Goal: Information Seeking & Learning: Learn about a topic

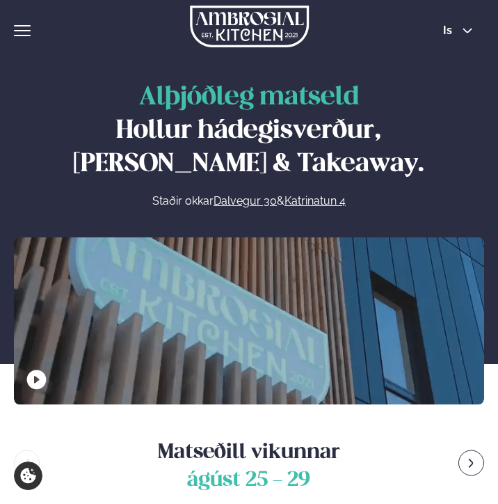
scroll to position [450, 0]
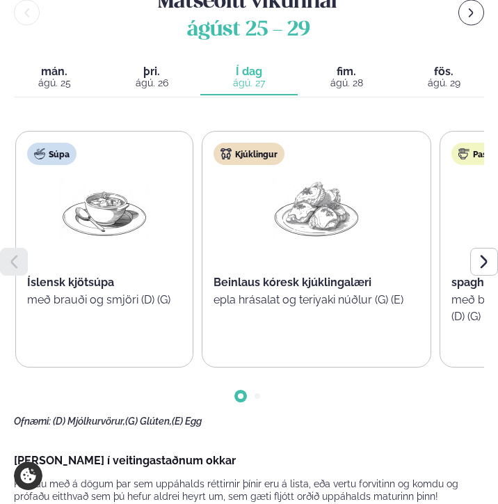
click at [349, 90] on button "fimmtudagur fim. [DATE]" at bounding box center [346, 78] width 97 height 35
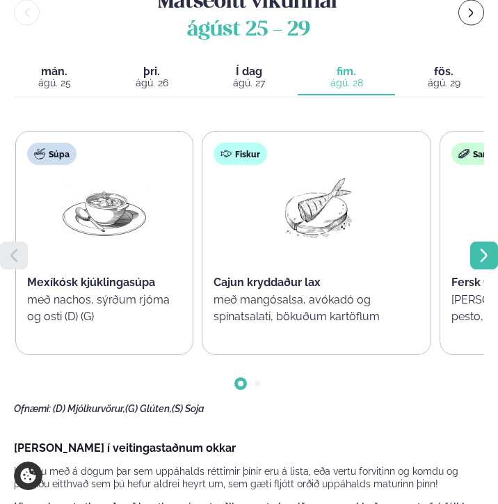
click at [493, 253] on div at bounding box center [484, 255] width 28 height 28
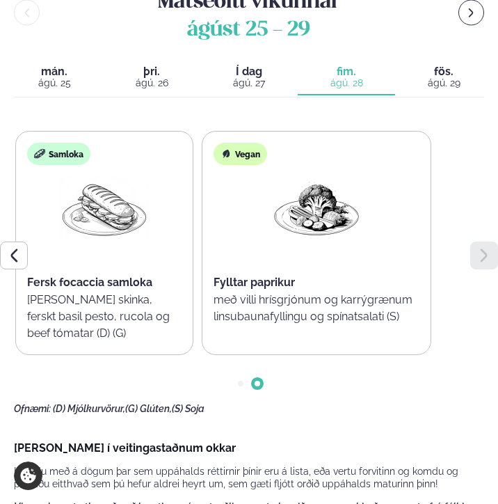
click at [253, 80] on div "ágú. 27" at bounding box center [249, 82] width 81 height 11
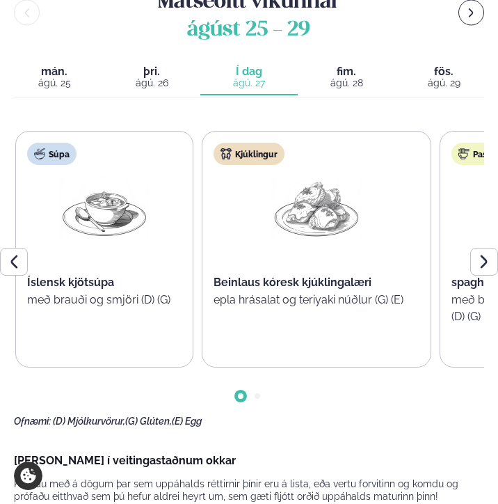
click at [358, 61] on button "fimmtudagur fim. [DATE]" at bounding box center [346, 78] width 97 height 35
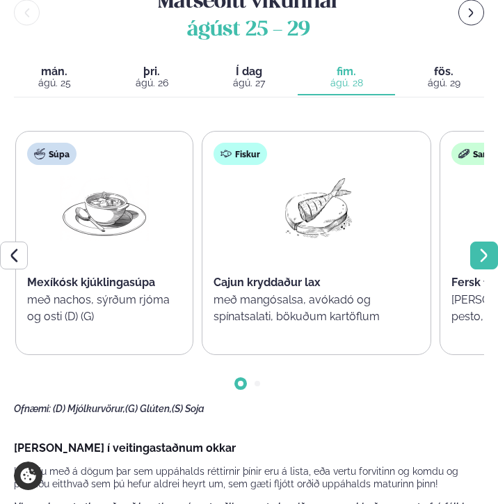
click at [487, 251] on icon at bounding box center [484, 255] width 17 height 17
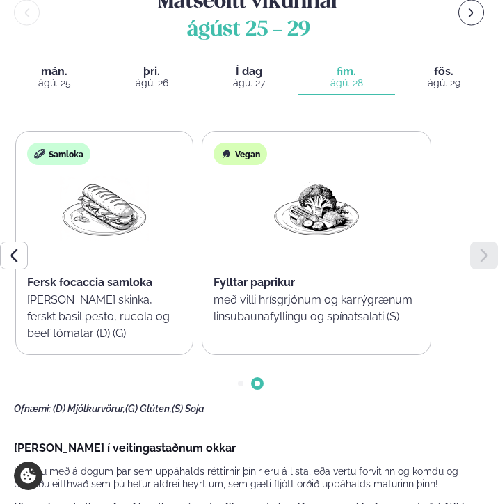
click at [447, 77] on div "ágú. 29" at bounding box center [443, 82] width 81 height 11
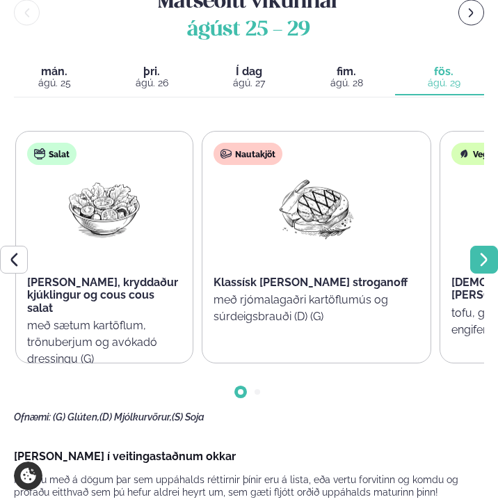
click at [483, 257] on icon at bounding box center [484, 259] width 17 height 17
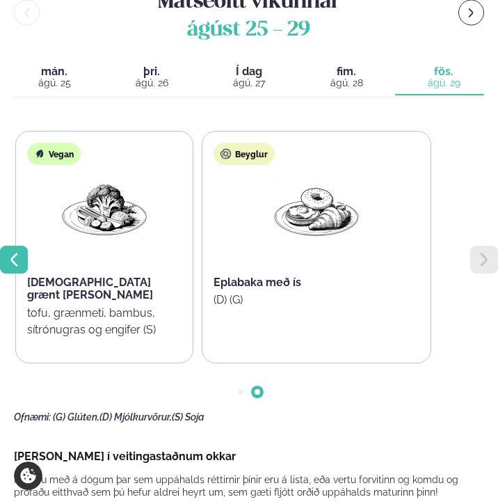
click at [8, 254] on icon at bounding box center [14, 259] width 17 height 17
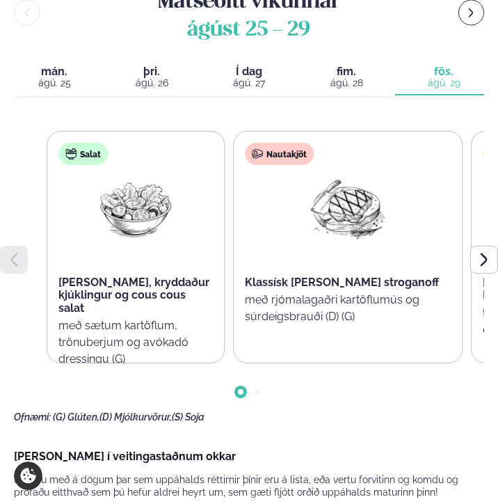
click at [129, 302] on div "[PERSON_NAME], kryddaður kjúklingur og cous cous salat" at bounding box center [135, 295] width 154 height 38
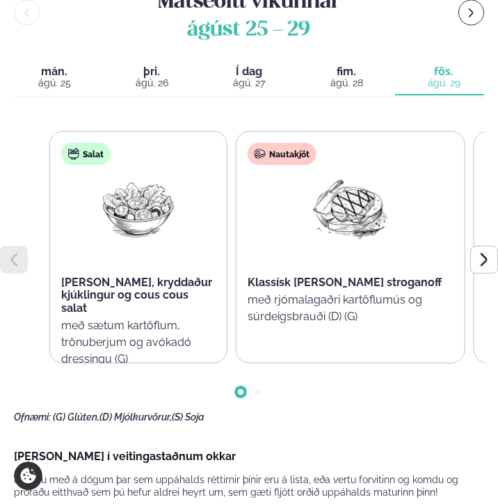
click at [91, 323] on div "Salat Sítrónu, kryddaður kjúklingur og cous cous salat með sætum kartöflum, trö…" at bounding box center [138, 261] width 177 height 261
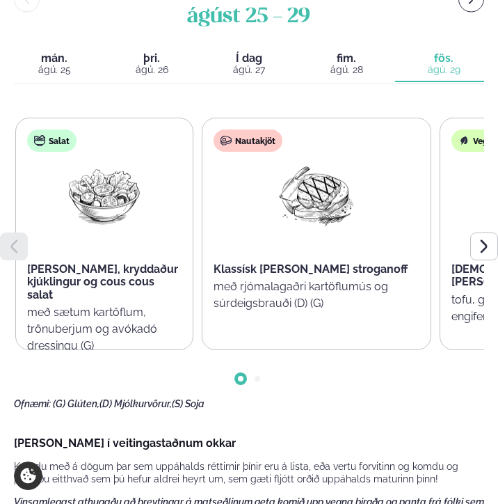
scroll to position [454, 0]
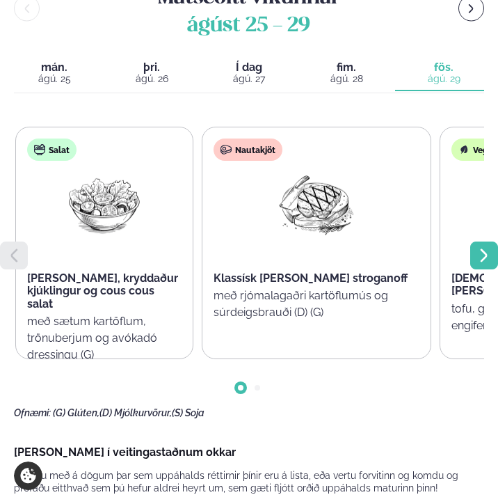
click at [488, 263] on icon at bounding box center [484, 255] width 17 height 17
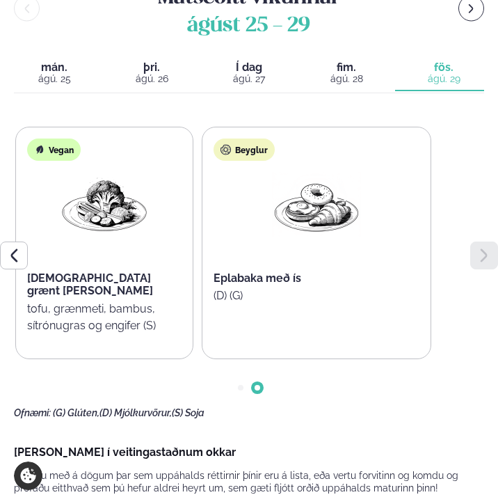
click at [372, 78] on div "ágú. 28" at bounding box center [346, 78] width 81 height 11
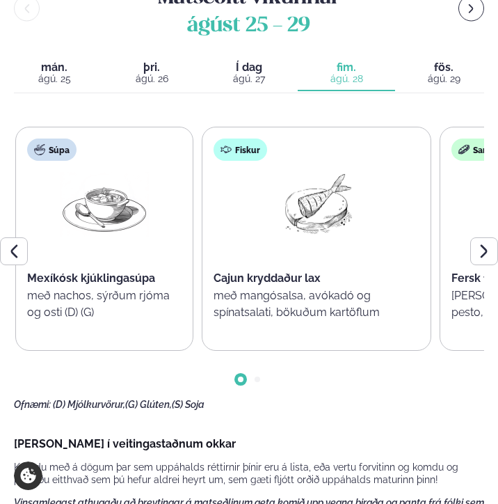
click at [193, 24] on span "ágúst 25 - 29" at bounding box center [249, 26] width 408 height 28
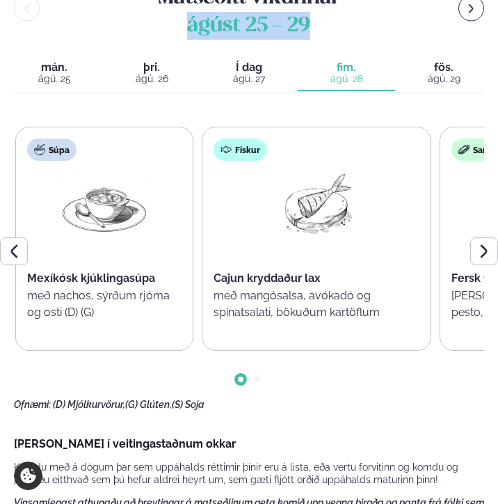
drag, startPoint x: 190, startPoint y: 24, endPoint x: 312, endPoint y: 26, distance: 122.5
click at [312, 26] on span "ágúst 25 - 29" at bounding box center [249, 26] width 408 height 28
click at [310, 25] on span "ágúst 25 - 29" at bounding box center [249, 26] width 408 height 28
drag, startPoint x: 310, startPoint y: 25, endPoint x: 189, endPoint y: 27, distance: 121.1
click at [189, 27] on span "ágúst 25 - 29" at bounding box center [249, 26] width 408 height 28
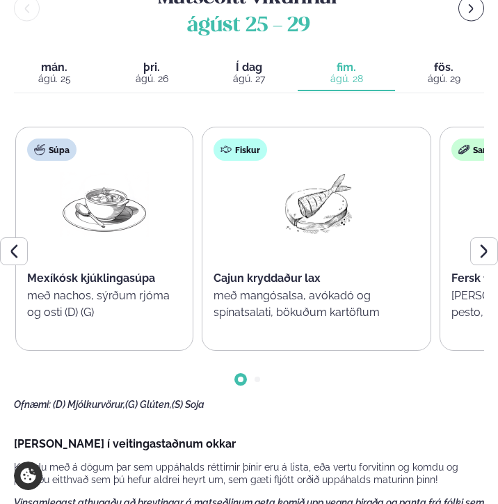
click at [189, 26] on span "ágúst 25 - 29" at bounding box center [249, 26] width 408 height 28
click at [272, 29] on span "ágúst 25 - 29" at bounding box center [249, 26] width 408 height 28
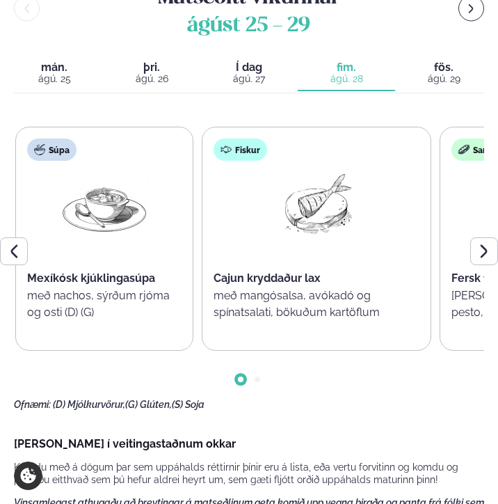
click at [259, 25] on span "ágúst 25 - 29" at bounding box center [249, 26] width 408 height 28
click at [297, 24] on span "ágúst 25 - 29" at bounding box center [249, 26] width 408 height 28
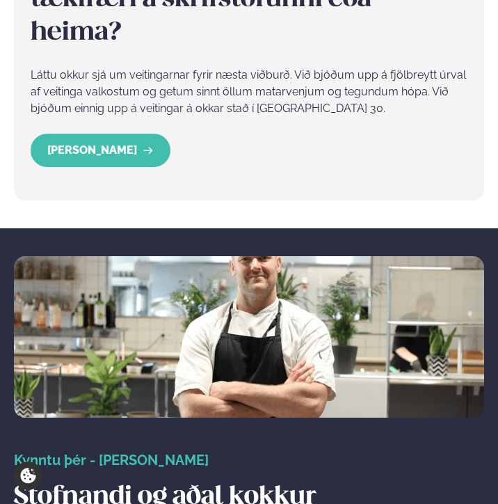
scroll to position [2310, 0]
